Goal: Task Accomplishment & Management: Manage account settings

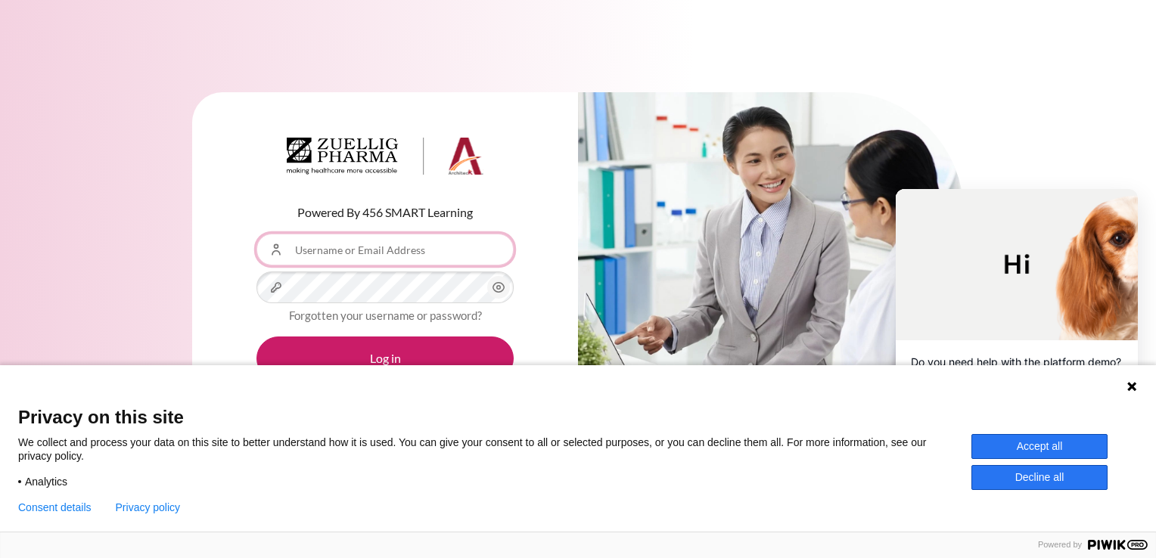
click at [314, 253] on input "Username or Email Address" at bounding box center [384, 250] width 257 height 32
type input "SHCho10@zuelligpharma.com"
click at [502, 292] on icon "Content" at bounding box center [498, 287] width 18 height 18
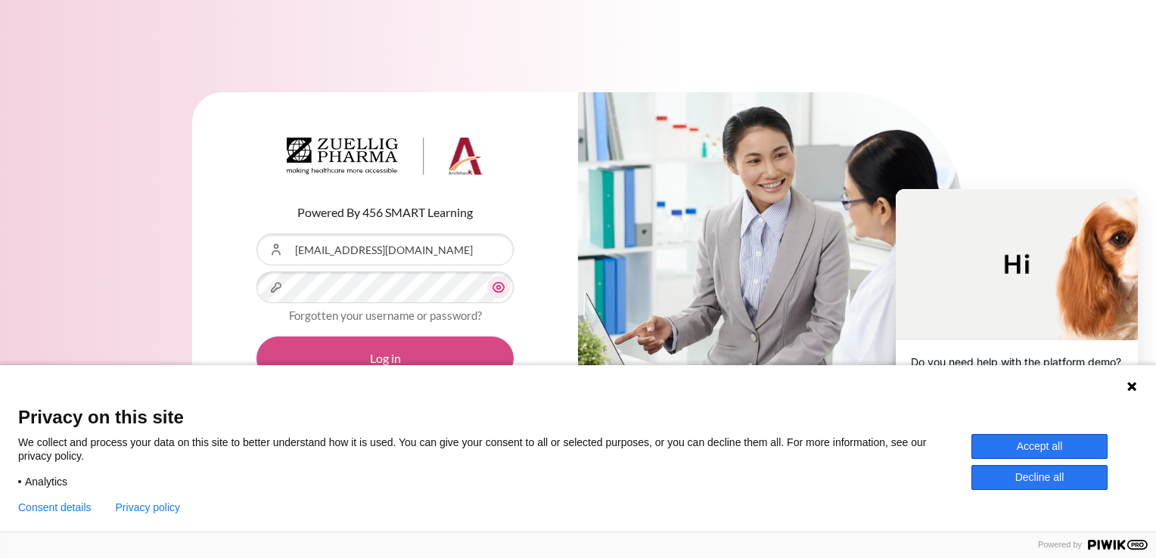
click at [387, 355] on button "Log in" at bounding box center [384, 359] width 257 height 44
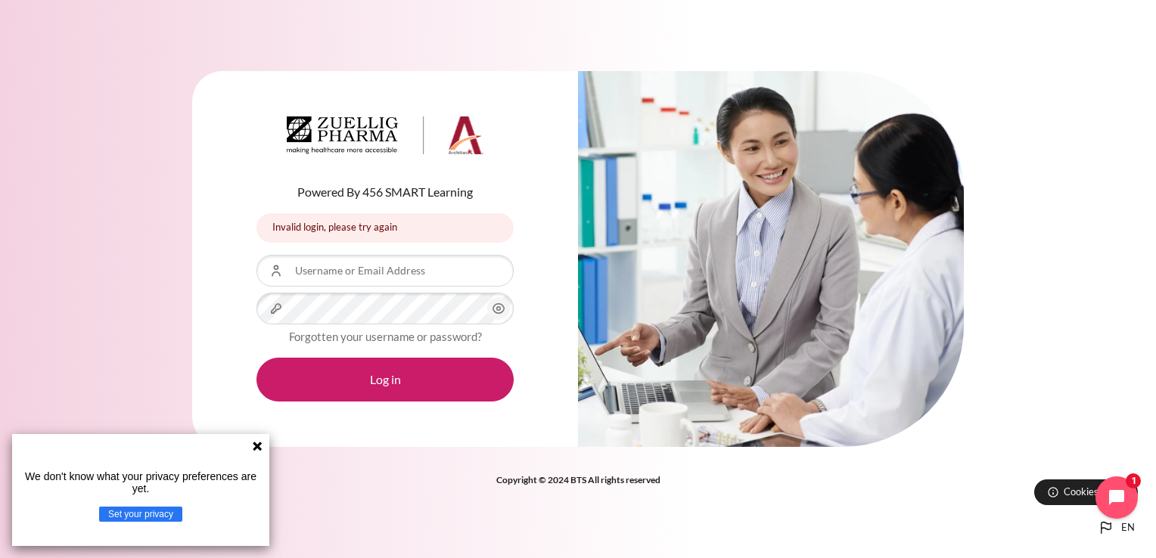
click at [146, 517] on button "Set your privacy" at bounding box center [140, 514] width 83 height 15
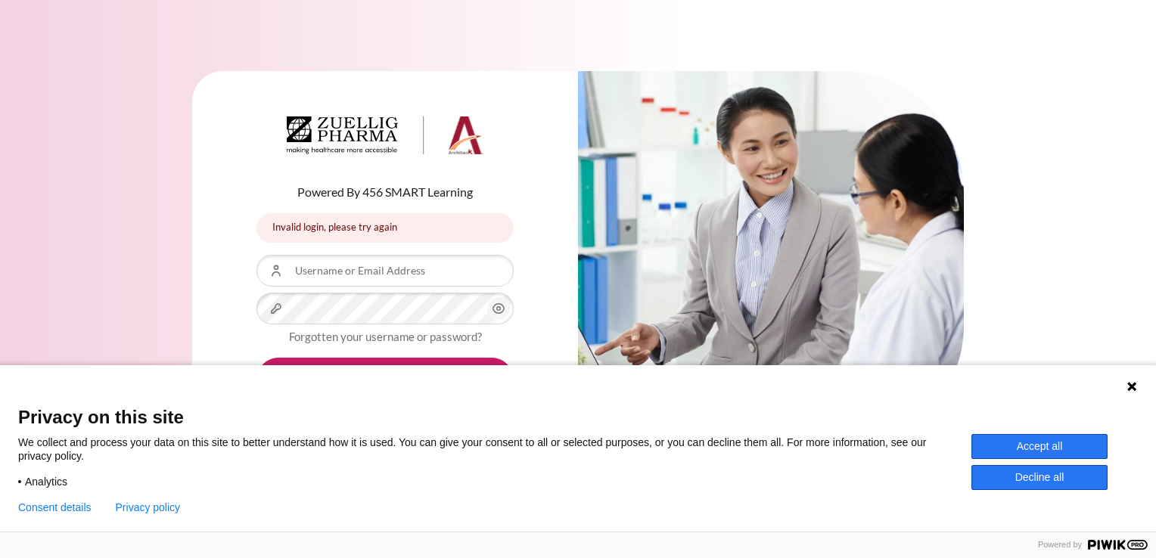
click at [1045, 449] on button "Accept all" at bounding box center [1039, 446] width 136 height 25
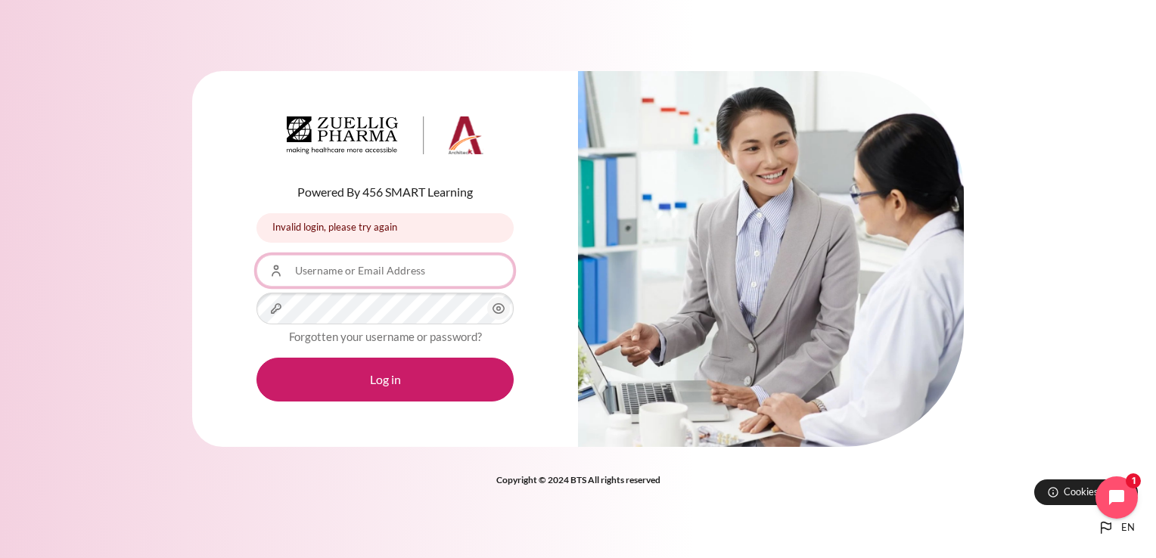
click at [319, 272] on input "Username or Email Address" at bounding box center [384, 271] width 257 height 32
type input "SHCho10@zuelligpharma.com"
click at [495, 308] on icon "Content" at bounding box center [498, 309] width 18 height 18
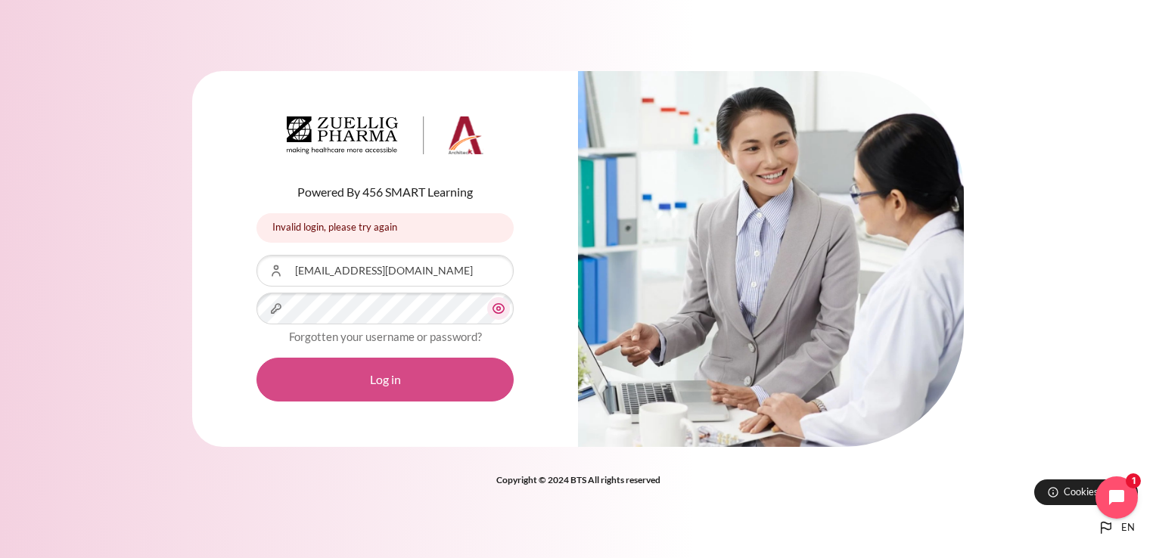
click at [384, 380] on button "Log in" at bounding box center [384, 380] width 257 height 44
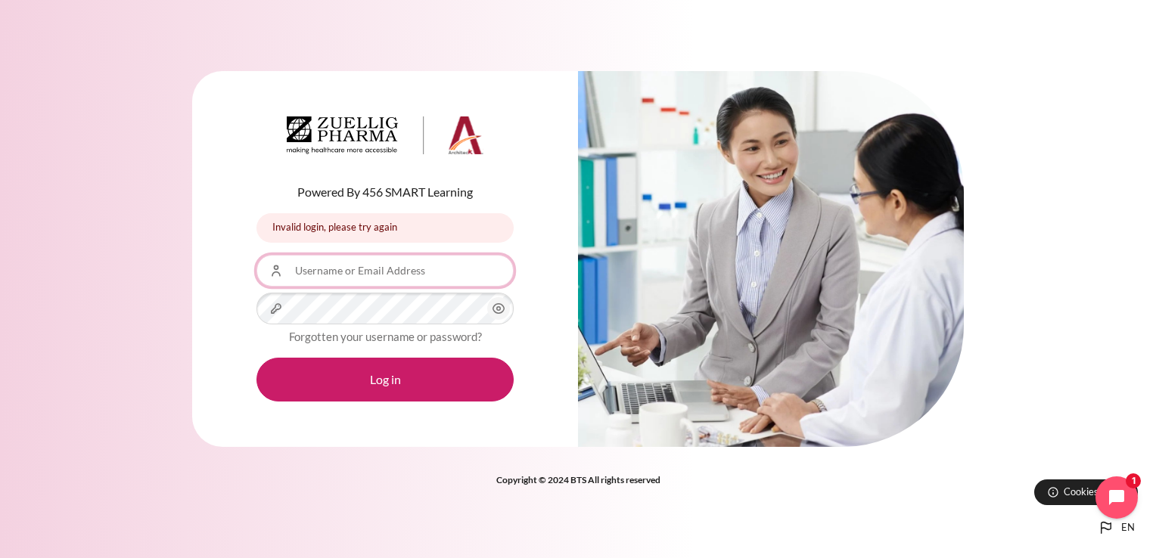
click at [327, 279] on input "Username or Email Address" at bounding box center [384, 271] width 257 height 32
type input "[EMAIL_ADDRESS][DOMAIN_NAME]"
click at [496, 309] on icon "Content" at bounding box center [498, 309] width 18 height 18
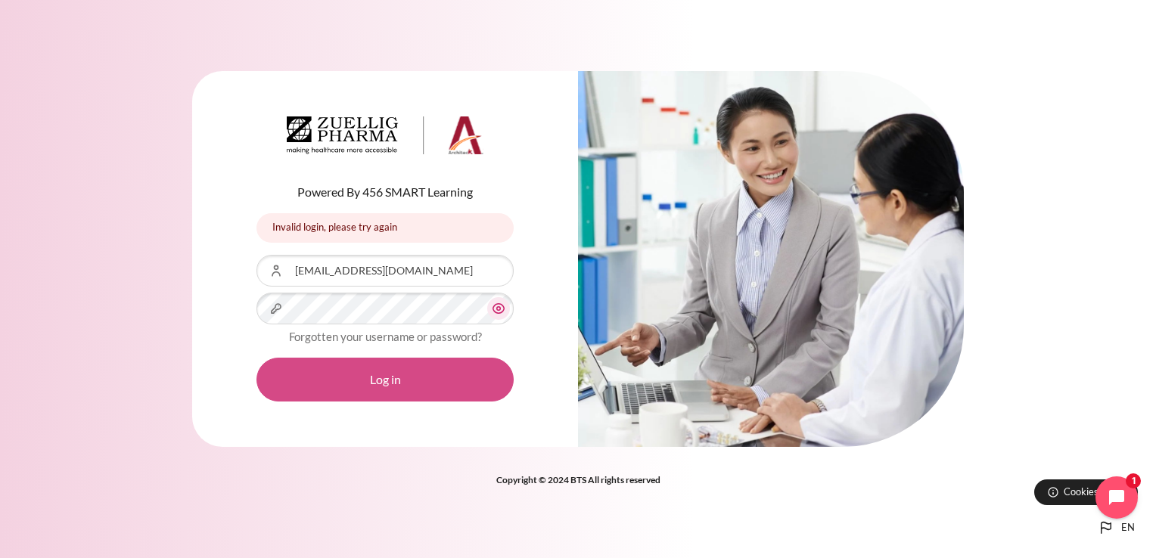
click at [387, 376] on button "Log in" at bounding box center [384, 380] width 257 height 44
click at [389, 379] on button "Log in" at bounding box center [384, 380] width 257 height 44
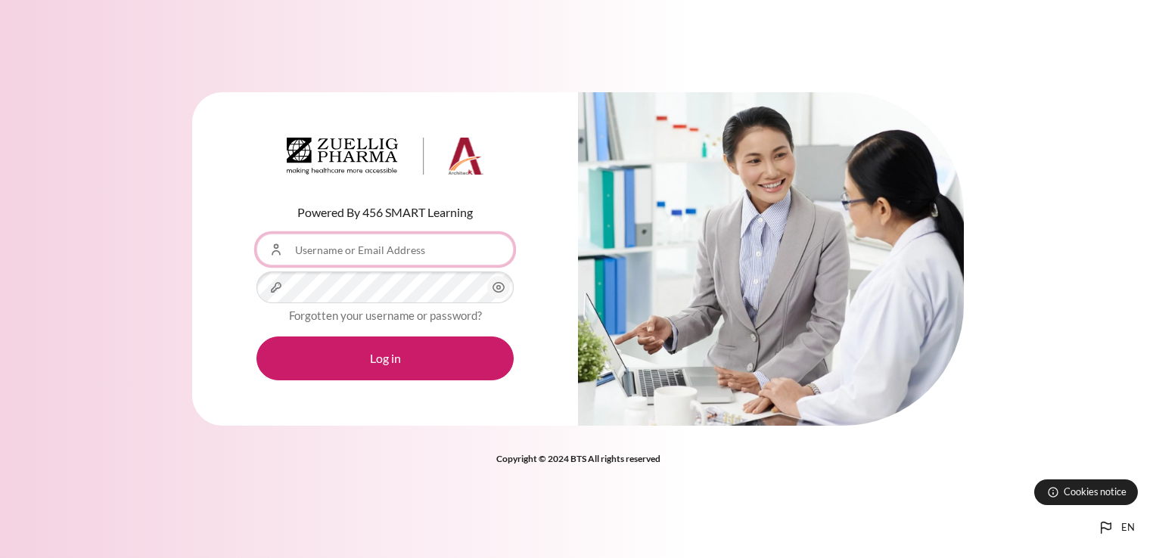
click at [315, 257] on input "Username or Email Address" at bounding box center [384, 250] width 257 height 32
type input "shcho@ndrug.net"
click at [500, 289] on circle "Content" at bounding box center [499, 288] width 4 height 4
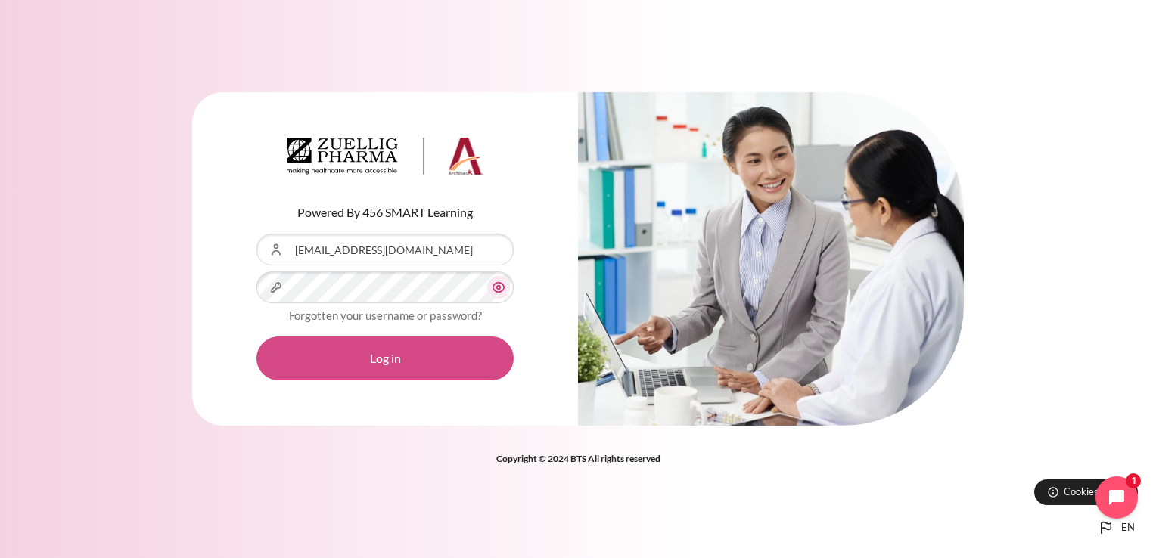
click at [375, 356] on button "Log in" at bounding box center [384, 359] width 257 height 44
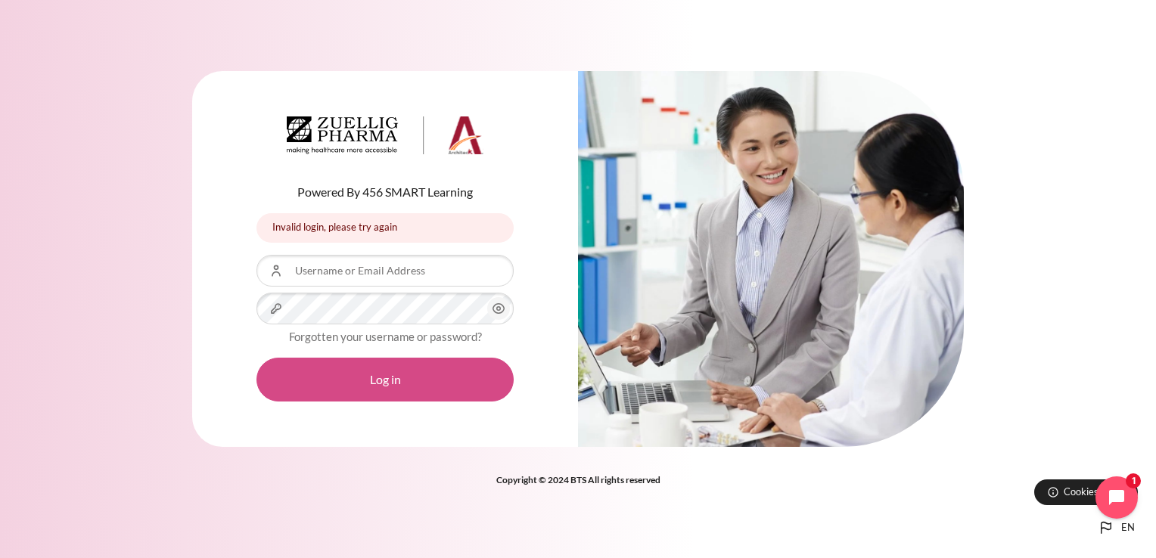
click at [387, 368] on button "Log in" at bounding box center [384, 380] width 257 height 44
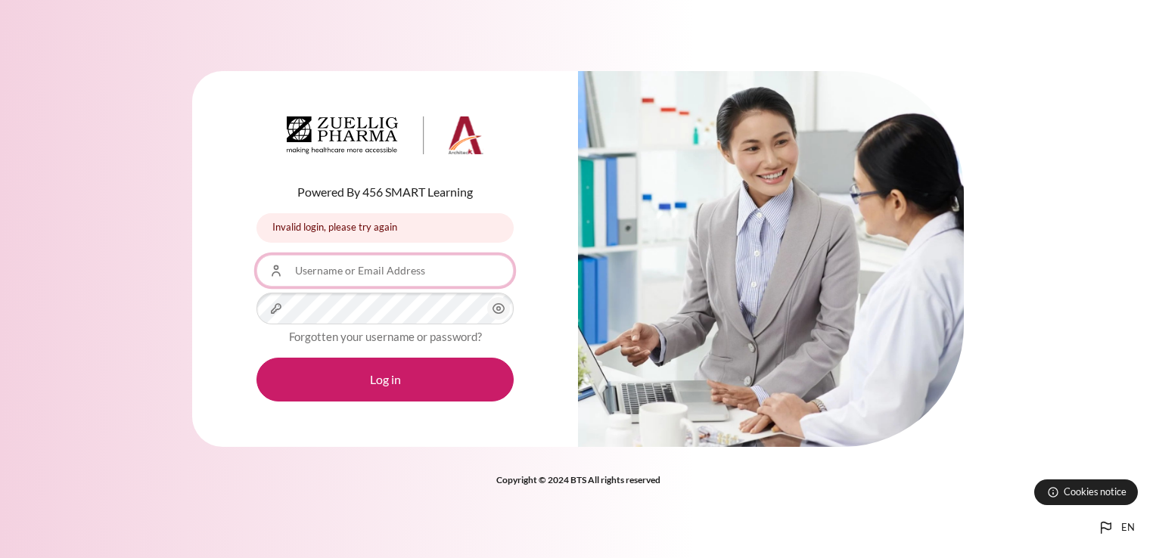
click at [321, 271] on input "Username or Email Address" at bounding box center [384, 271] width 257 height 32
type input "노"
click at [385, 278] on input "shcho10" at bounding box center [384, 271] width 257 height 32
click at [389, 273] on input "shcho10" at bounding box center [384, 271] width 257 height 32
click at [219, 314] on div "Powered By 456 SMART Learning Invalid login, please try again Invalid login, pl…" at bounding box center [385, 259] width 386 height 376
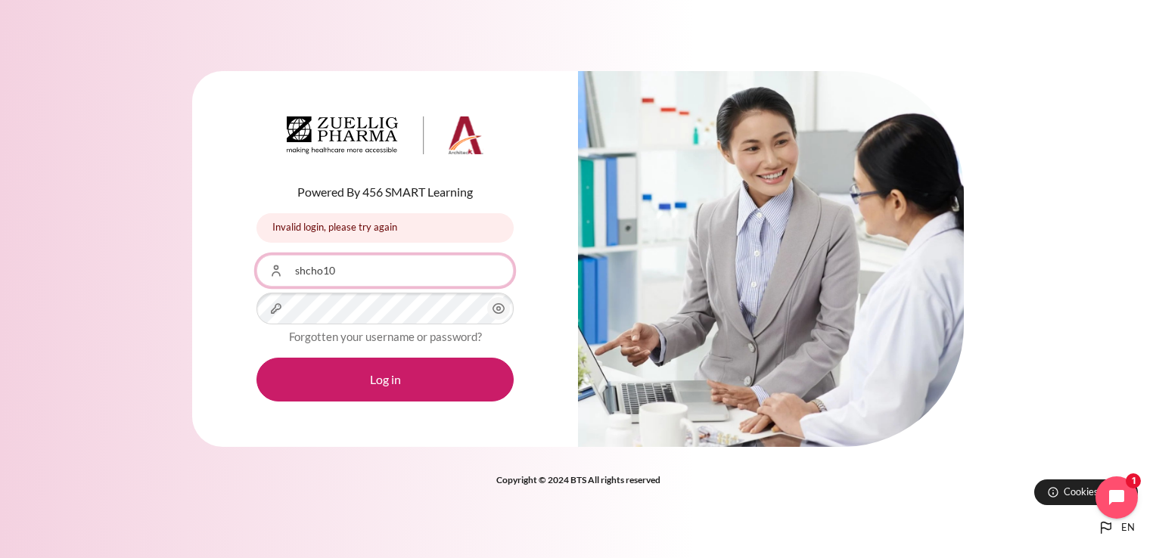
click at [342, 274] on input "shcho10" at bounding box center [384, 271] width 257 height 32
click at [396, 279] on input "shcho10@" at bounding box center [384, 271] width 257 height 32
click at [315, 269] on input "SHCho10@zuelligpharma.com" at bounding box center [384, 271] width 257 height 32
type input "shcho10@zuelligpharma.com"
click at [497, 310] on circle "Content" at bounding box center [499, 309] width 4 height 4
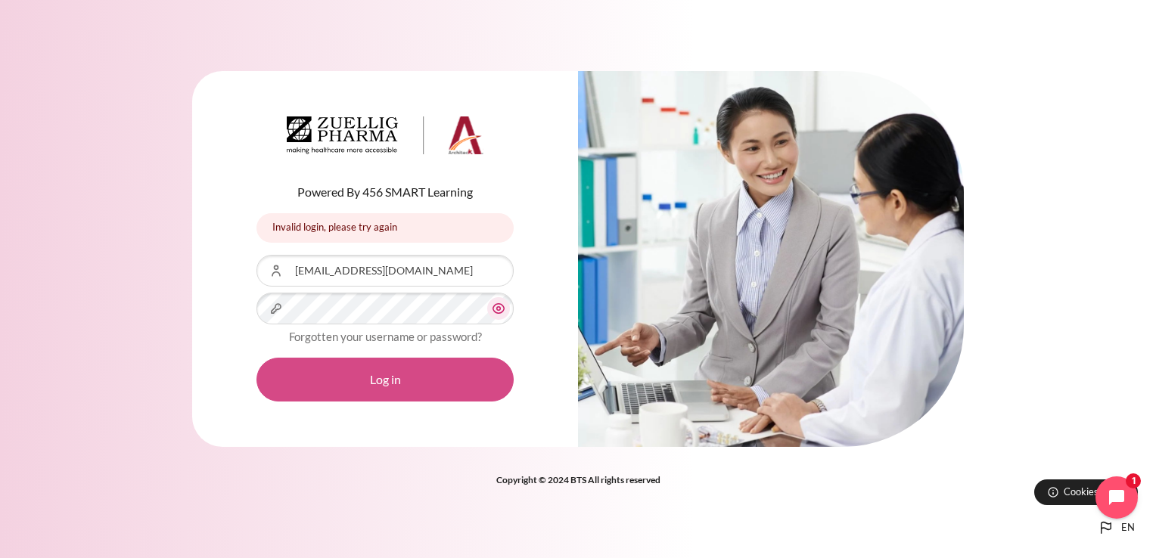
click at [387, 376] on button "Log in" at bounding box center [384, 380] width 257 height 44
click at [386, 377] on button "Log in" at bounding box center [384, 380] width 257 height 44
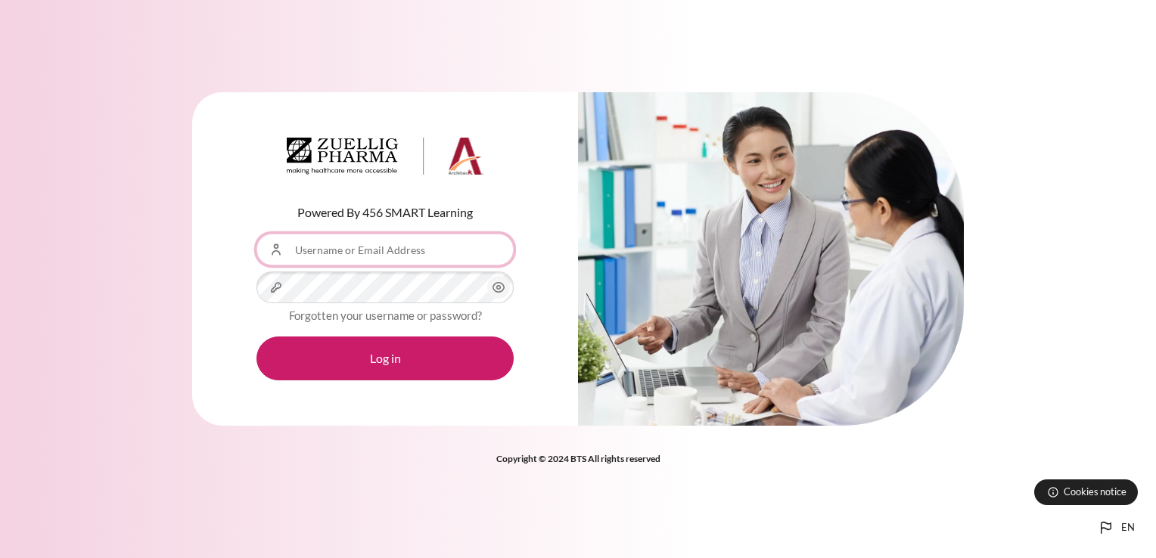
click at [318, 253] on input "Username or Email Address" at bounding box center [384, 250] width 257 height 32
type input "[EMAIL_ADDRESS][DOMAIN_NAME]"
click at [501, 283] on icon "Content" at bounding box center [498, 287] width 18 height 18
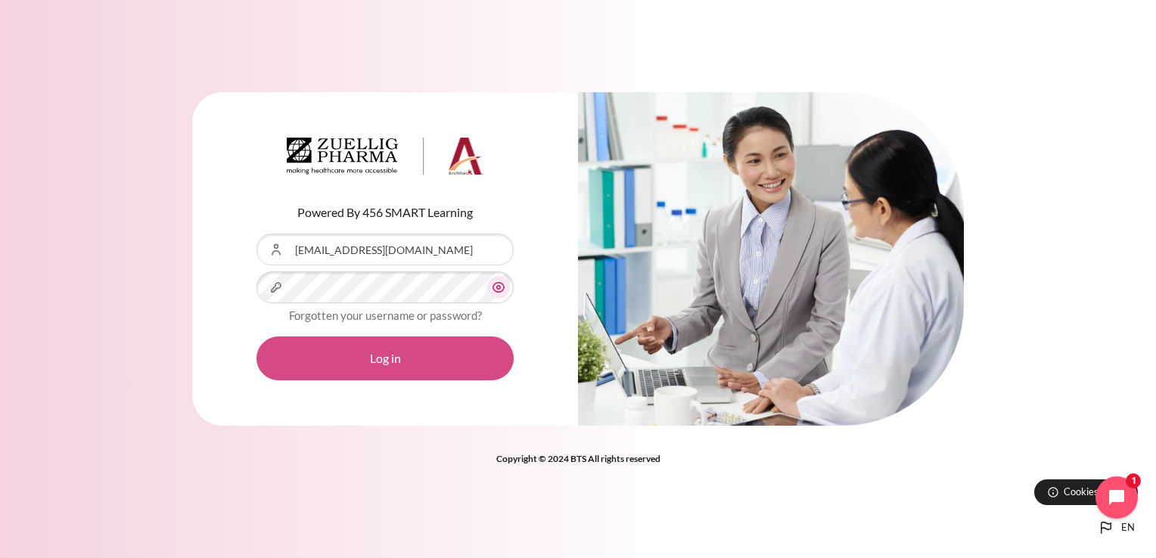
click at [385, 356] on button "Log in" at bounding box center [384, 359] width 257 height 44
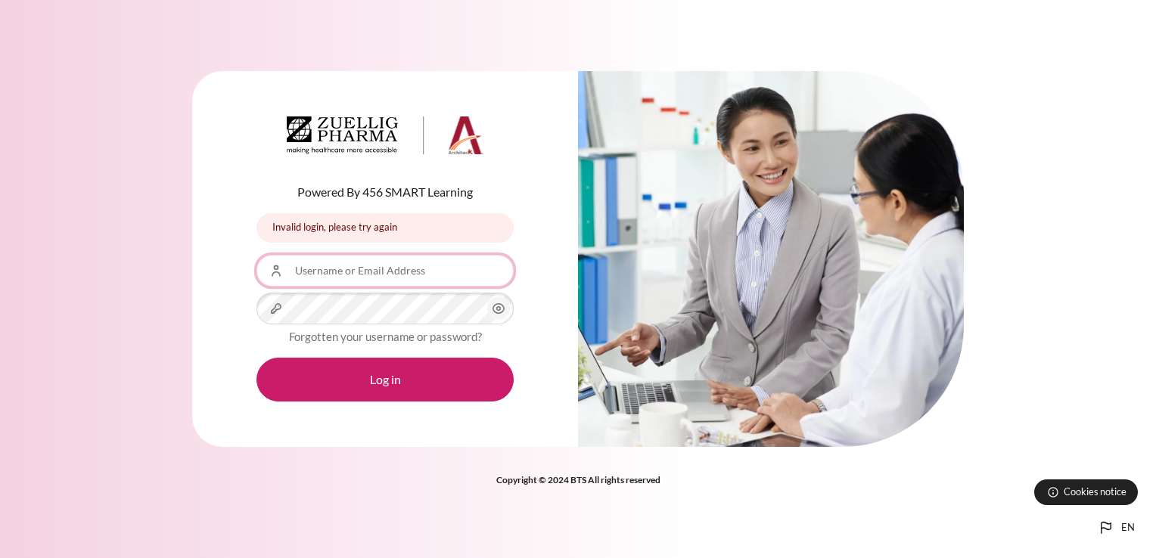
click at [324, 272] on input "Username or Email Address" at bounding box center [384, 271] width 257 height 32
click at [218, 313] on div "Powered By 456 SMART Learning Invalid login, please try again Invalid login, pl…" at bounding box center [385, 259] width 386 height 376
click at [392, 340] on link "Forgotten your username or password?" at bounding box center [385, 337] width 193 height 14
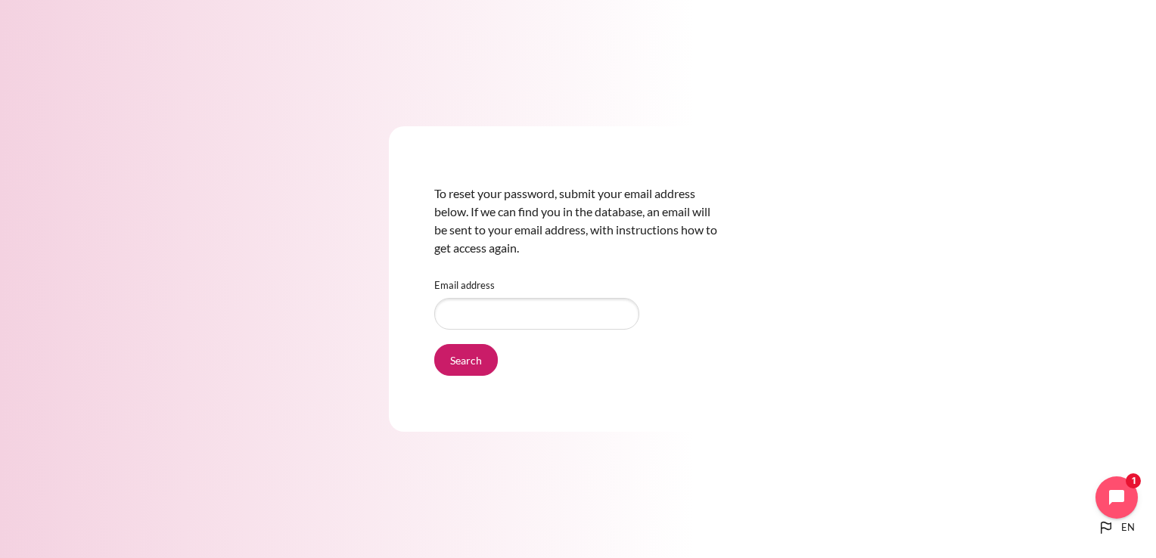
click at [271, 346] on div "To reset your password, submit your email address below. If we can find you in …" at bounding box center [578, 279] width 1156 height 396
